Goal: Transaction & Acquisition: Subscribe to service/newsletter

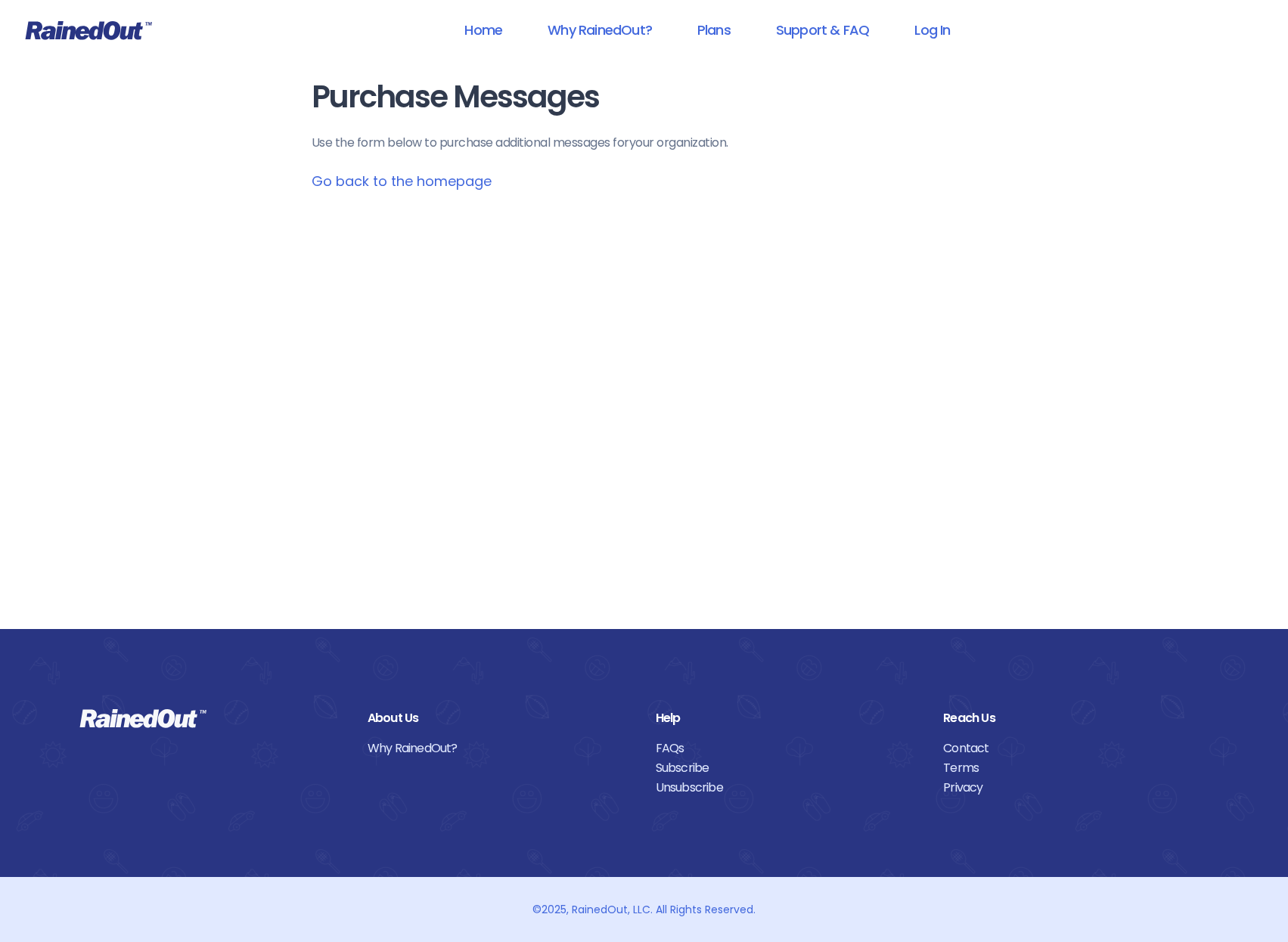
click at [40, 32] on icon at bounding box center [89, 30] width 128 height 19
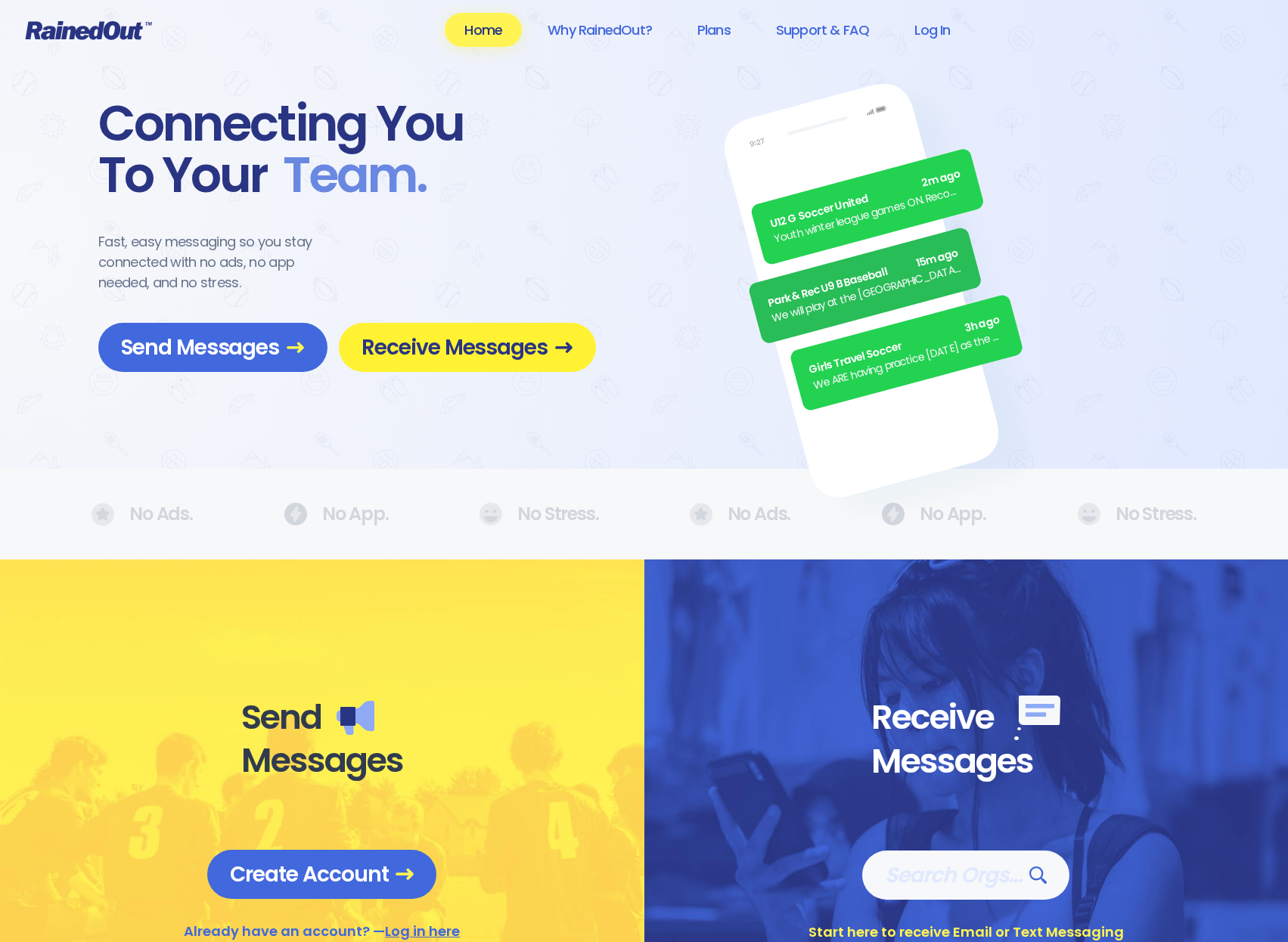
click at [429, 353] on span "Receive Messages" at bounding box center [467, 347] width 212 height 26
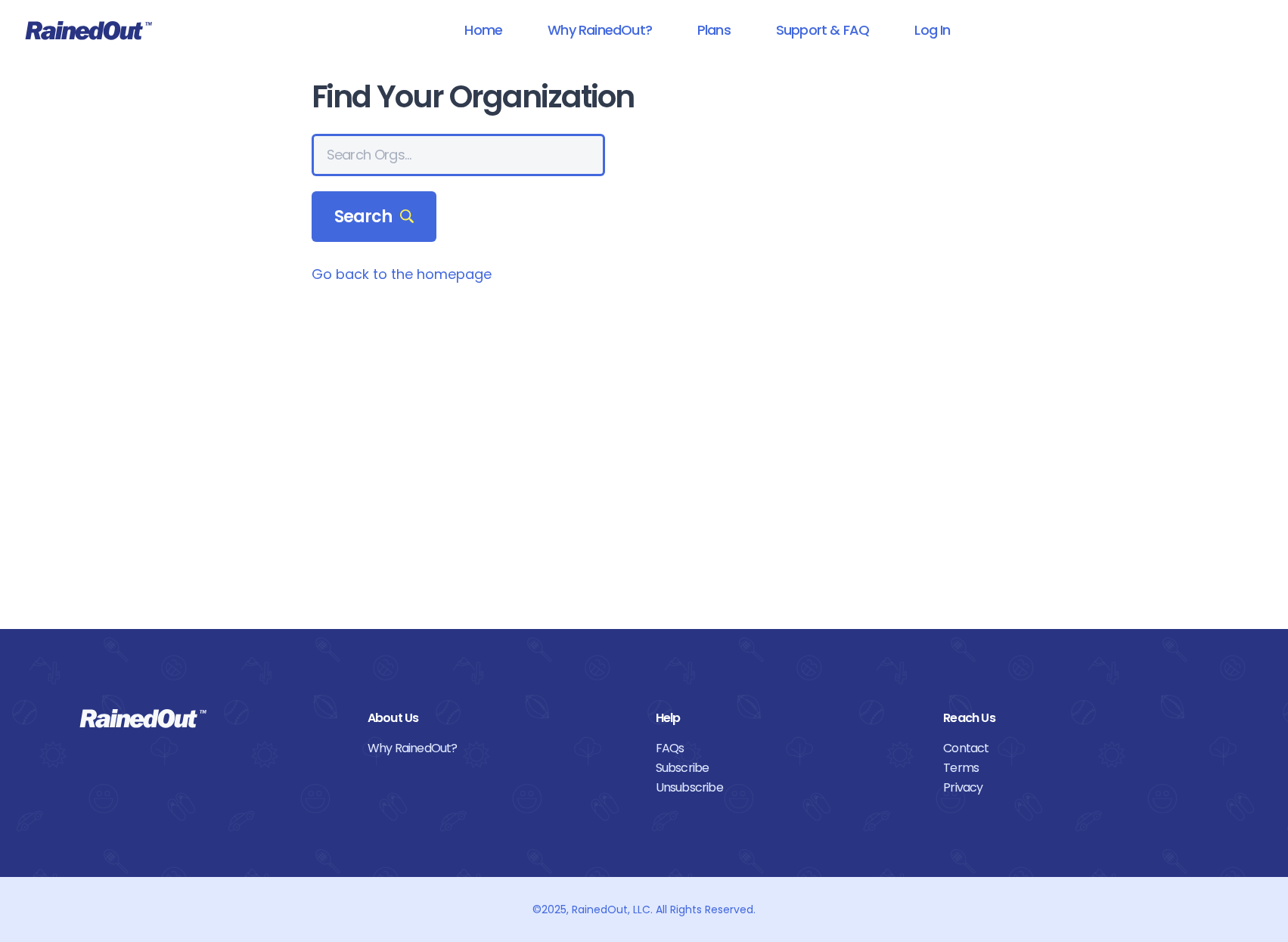
click at [396, 153] on input "text" at bounding box center [459, 156] width 294 height 43
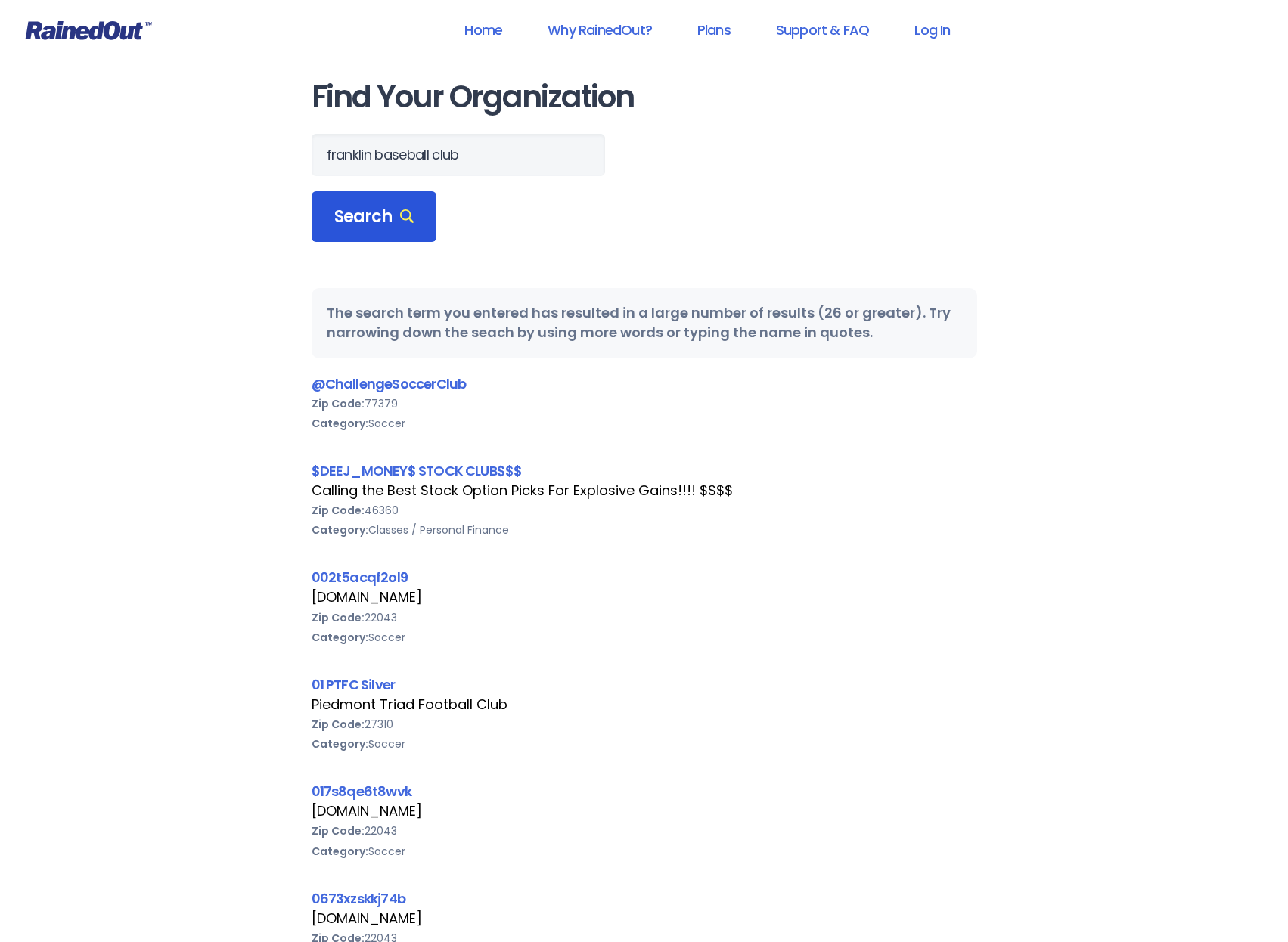
click at [387, 220] on span "Search" at bounding box center [374, 217] width 80 height 21
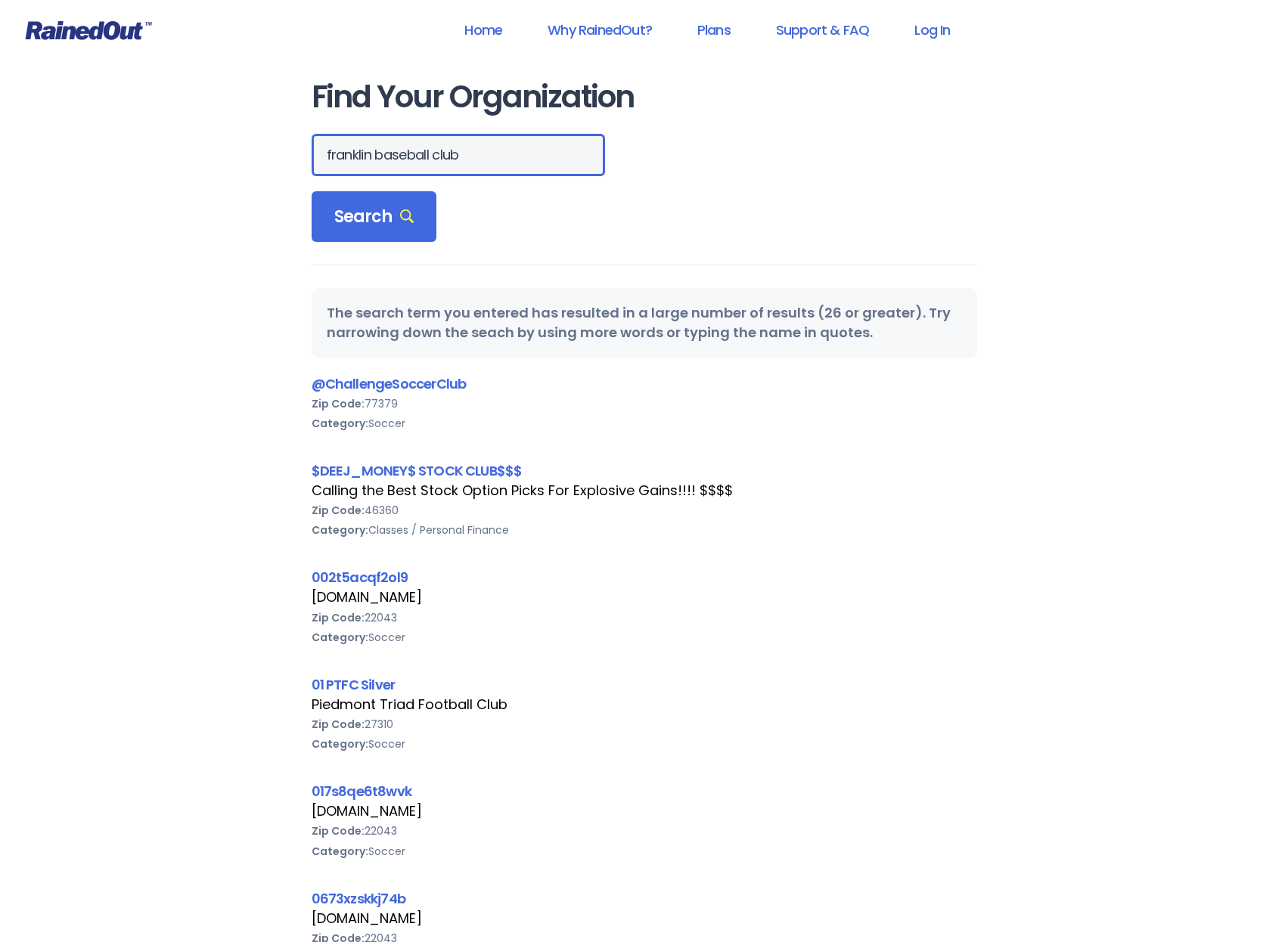
click at [497, 161] on input "franklin baseball club" at bounding box center [459, 156] width 294 height 43
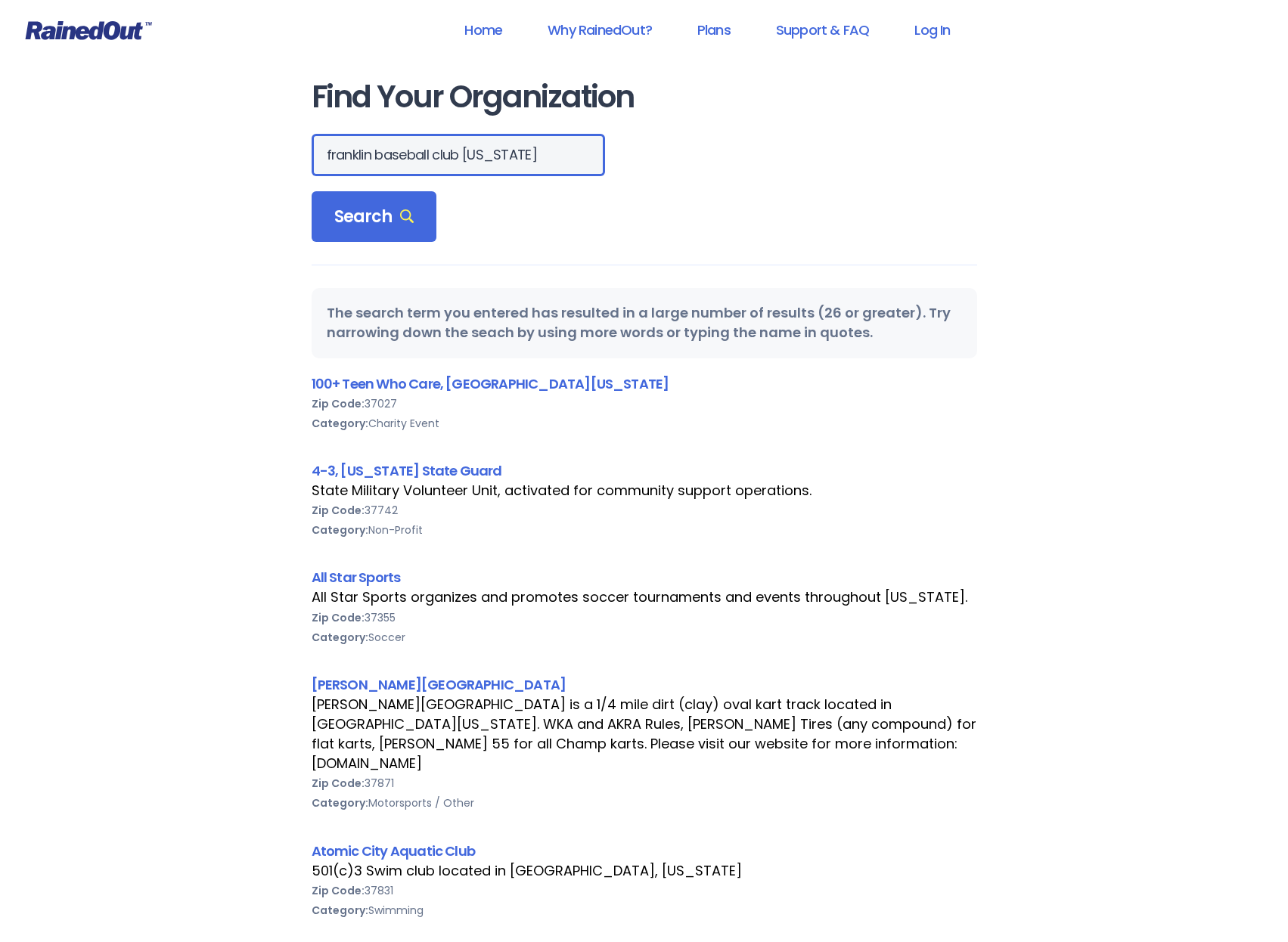
click at [395, 153] on input "franklin baseball club [US_STATE]" at bounding box center [459, 156] width 294 height 43
click at [399, 154] on input "franklin baseball club [US_STATE]" at bounding box center [459, 156] width 294 height 43
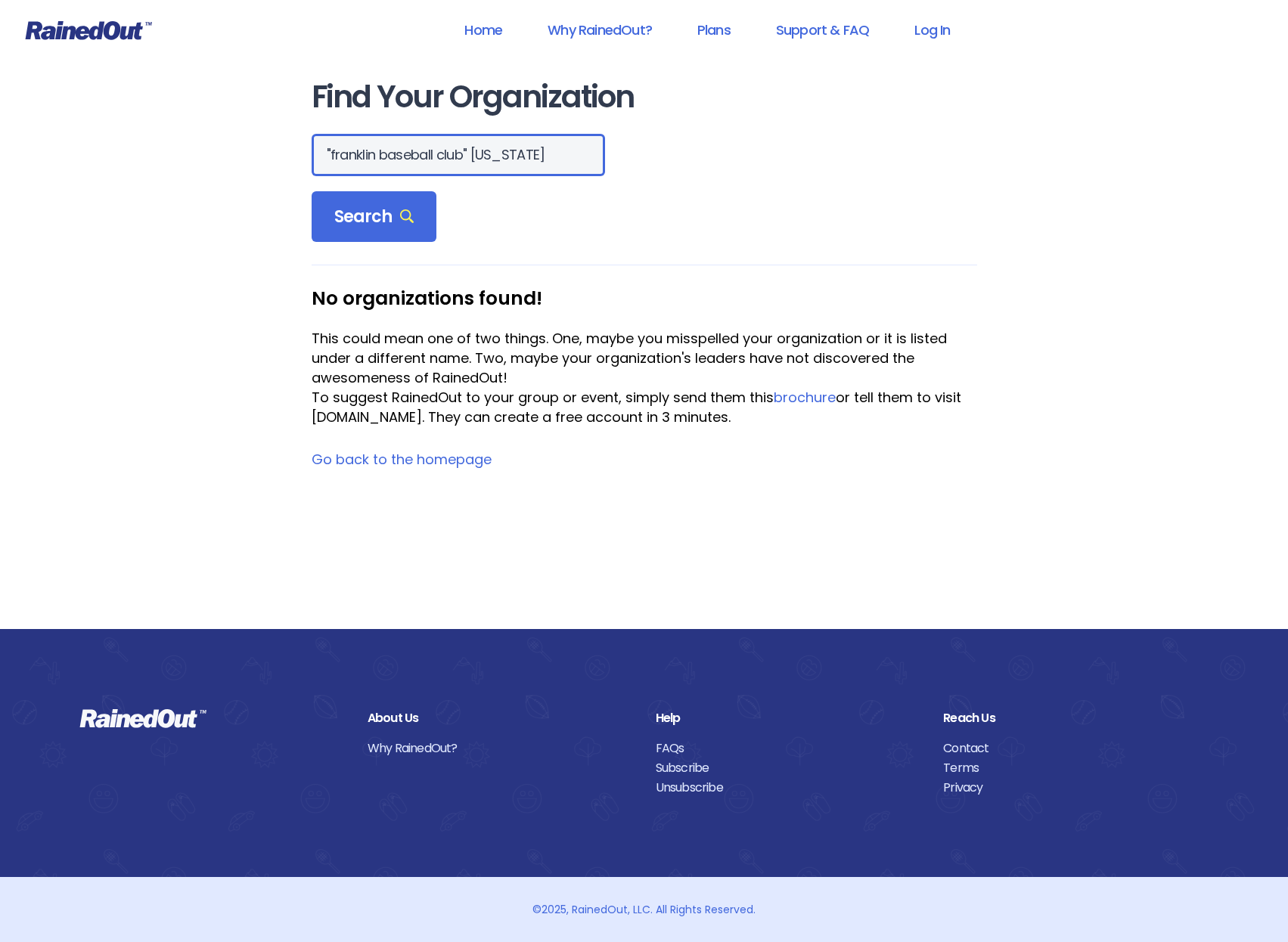
click at [434, 161] on input ""franklin baseball club" [US_STATE]" at bounding box center [459, 156] width 294 height 43
type input ""FBC""
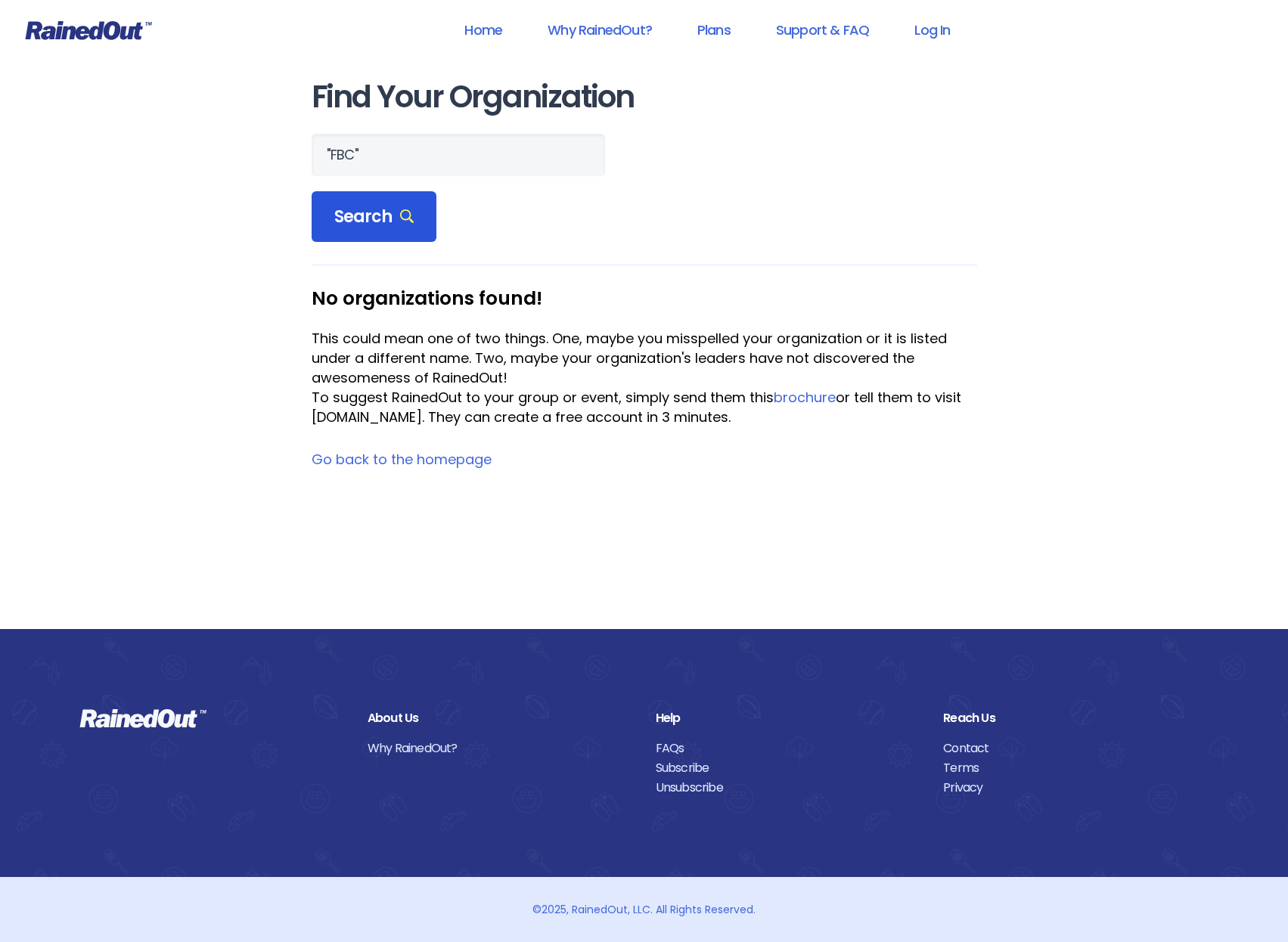
click at [392, 232] on div "Search" at bounding box center [375, 216] width 126 height 51
